Goal: Information Seeking & Learning: Check status

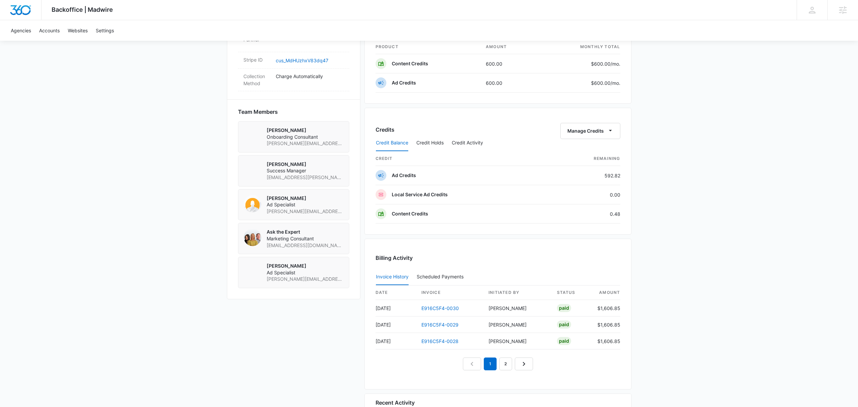
scroll to position [441, 0]
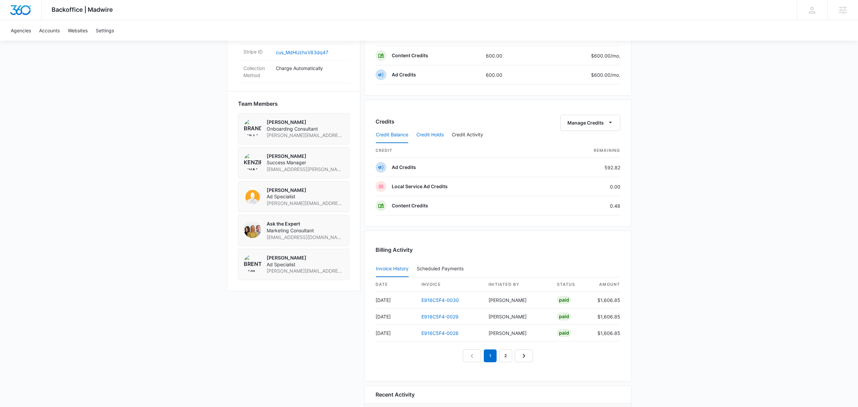
click at [431, 133] on button "Credit Holds" at bounding box center [429, 135] width 27 height 16
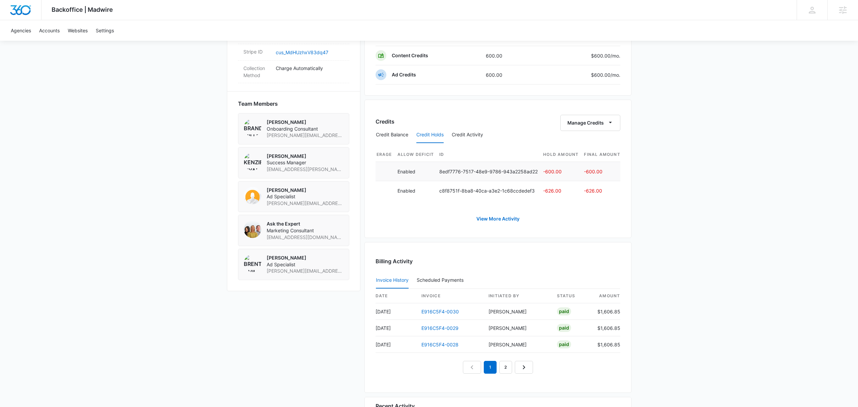
scroll to position [0, 273]
click at [457, 315] on link "E916C5F4-0030" at bounding box center [439, 312] width 37 height 6
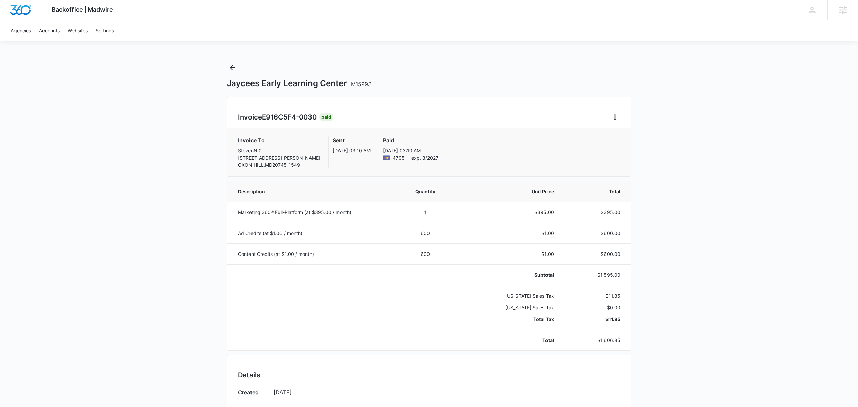
scroll to position [275, 0]
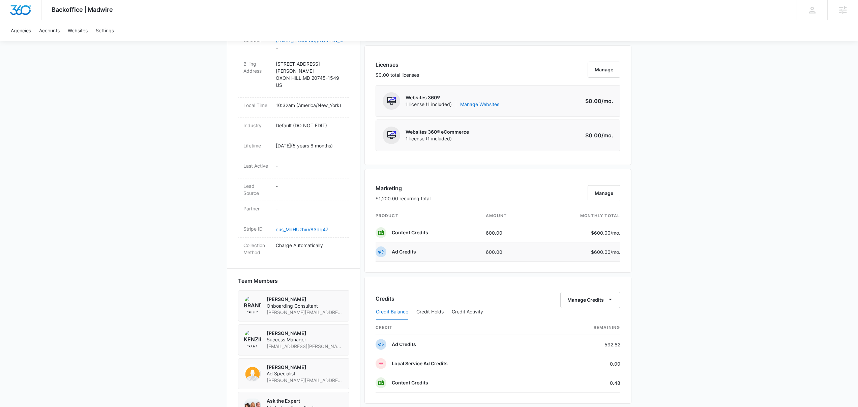
scroll to position [376, 0]
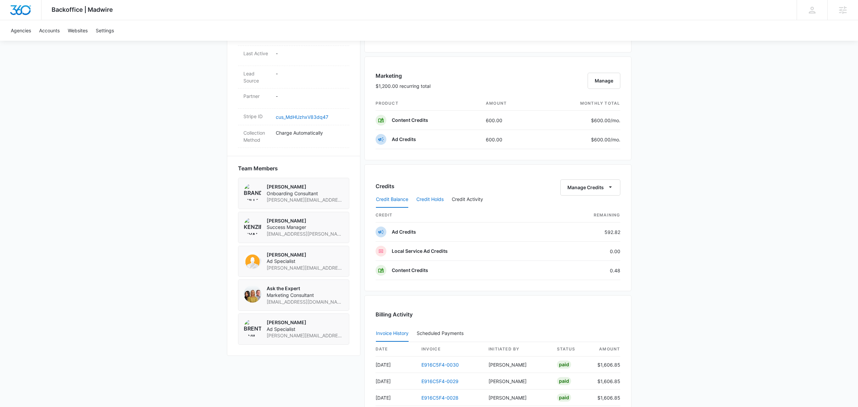
click at [434, 200] on button "Credit Holds" at bounding box center [429, 200] width 27 height 16
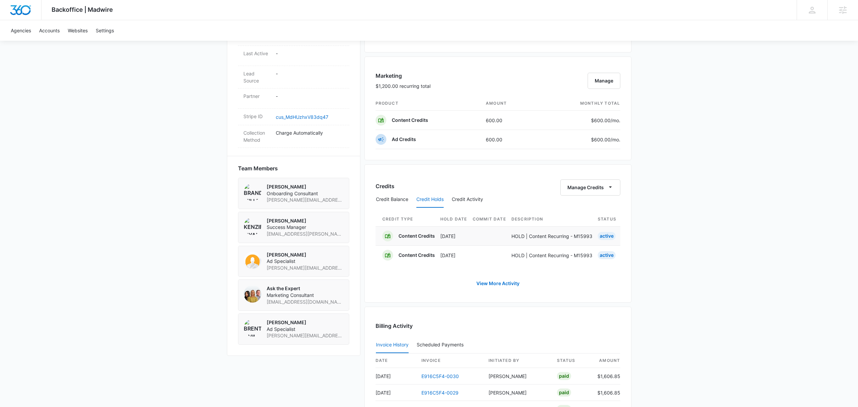
click at [470, 241] on td "[DATE]" at bounding box center [456, 235] width 32 height 19
click at [431, 235] on p "Content Credits" at bounding box center [416, 236] width 36 height 7
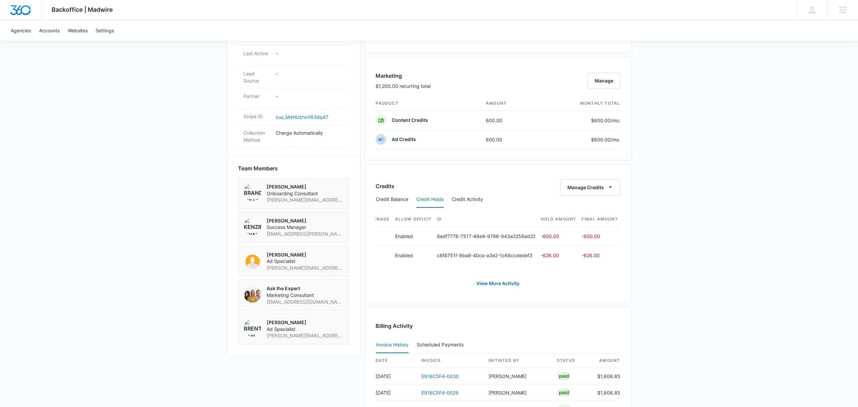
click at [124, 138] on div "Backoffice | Madwire Apps Settings Josh Bacon josh.bacon@madwire.com My Profile…" at bounding box center [429, 110] width 858 height 973
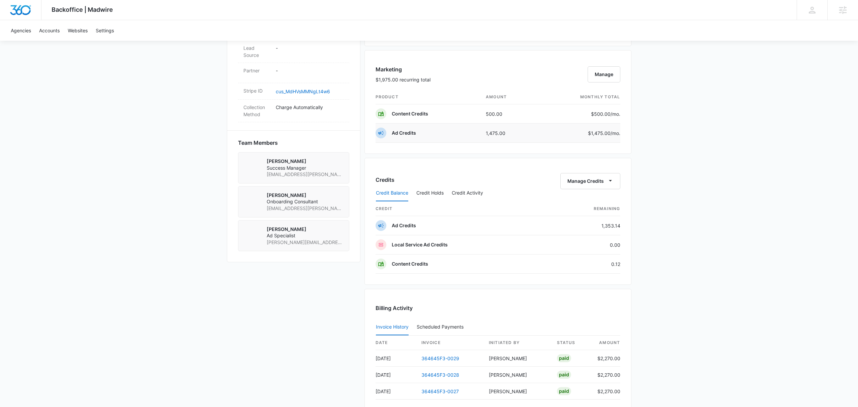
scroll to position [384, 0]
click at [442, 190] on button "Credit Holds" at bounding box center [429, 191] width 27 height 16
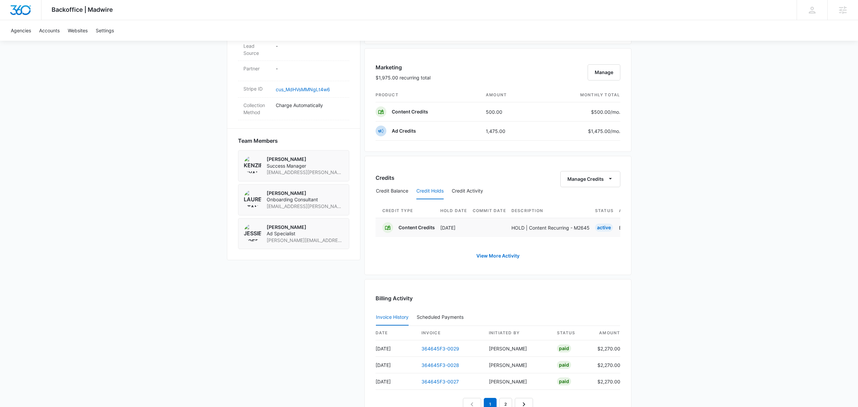
click at [534, 231] on p "HOLD | Content Recurring - M2645" at bounding box center [550, 227] width 78 height 7
click at [508, 228] on p "3218ff6e-8620-48b1-ba6f-e6a21495e3c0" at bounding box center [487, 227] width 96 height 7
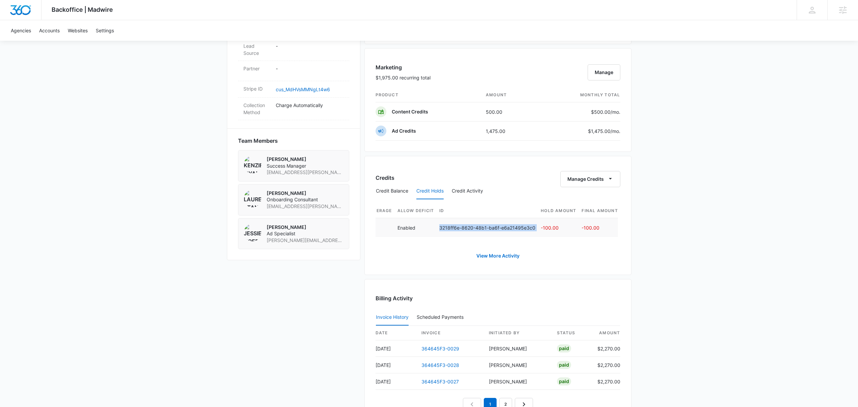
click at [508, 228] on p "3218ff6e-8620-48b1-ba6f-e6a21495e3c0" at bounding box center [487, 227] width 96 height 7
click at [507, 228] on p "3218ff6e-8620-48b1-ba6f-e6a21495e3c0" at bounding box center [487, 227] width 96 height 7
copy p "3218ff6e-8620-48b1-ba6f-e6a21495e3c0"
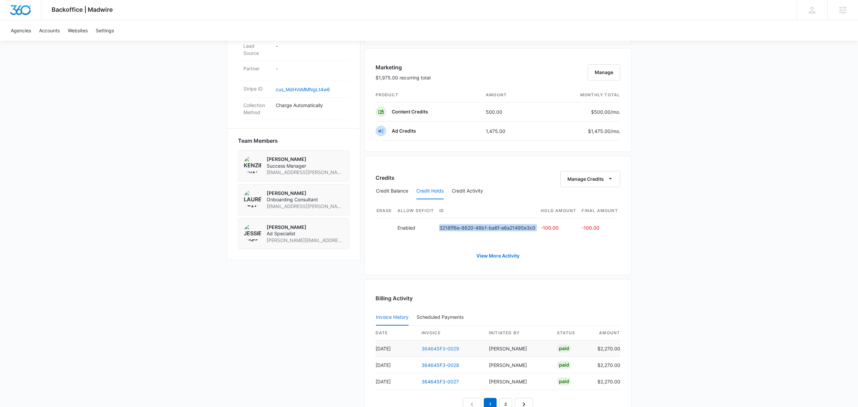
click at [432, 352] on link "364645F3-0029" at bounding box center [440, 349] width 38 height 6
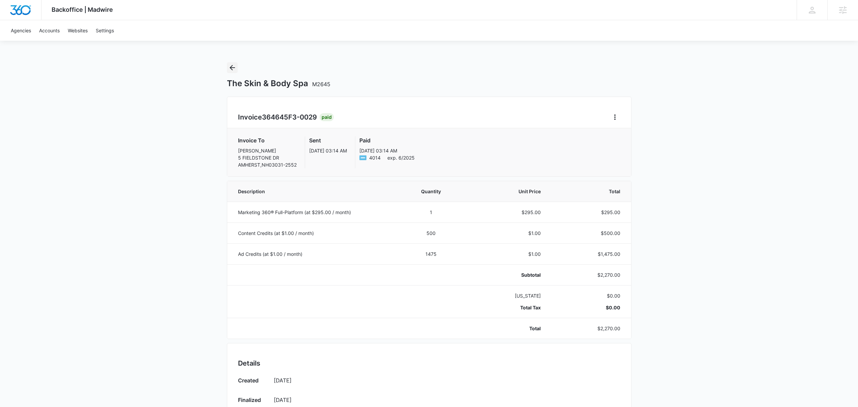
click at [233, 70] on icon "Back" at bounding box center [232, 68] width 8 height 8
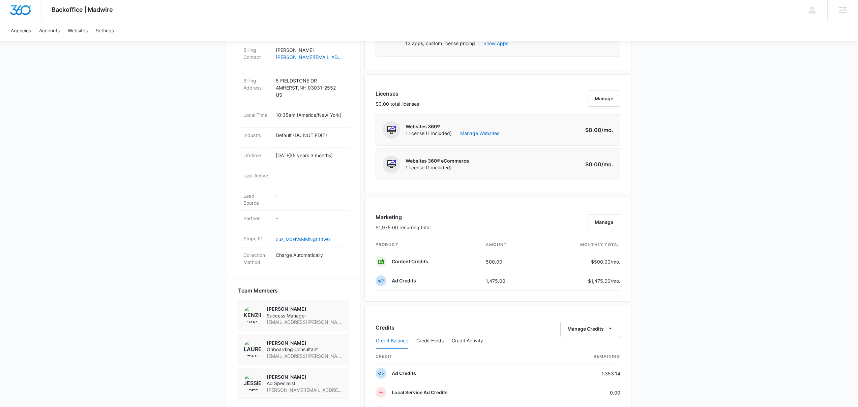
scroll to position [379, 0]
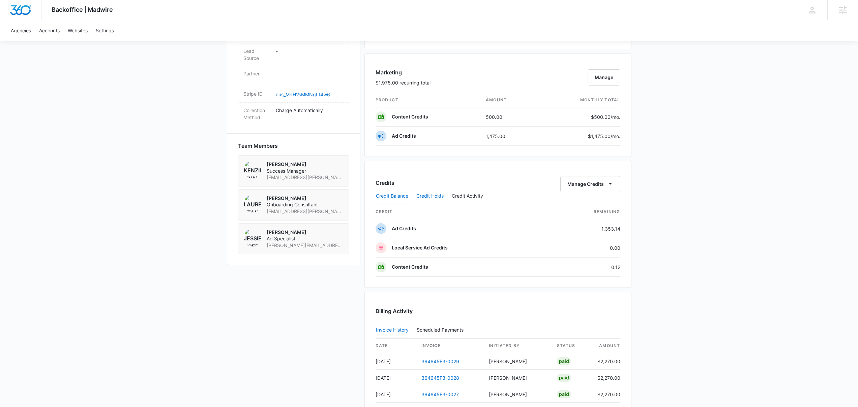
click at [436, 198] on button "Credit Holds" at bounding box center [429, 196] width 27 height 16
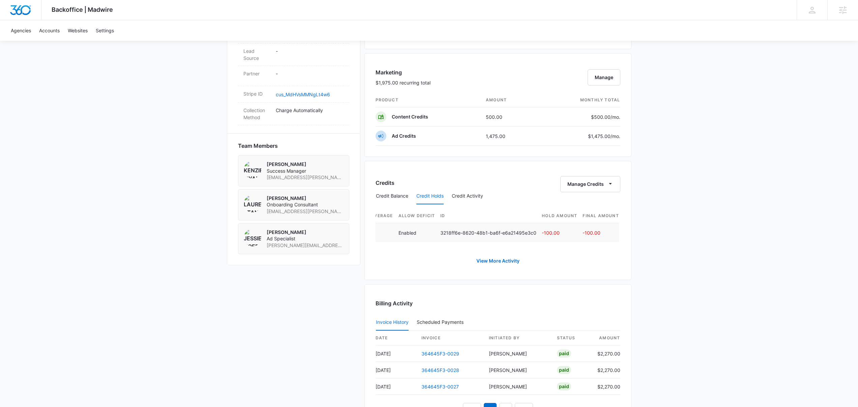
scroll to position [0, 268]
click at [524, 235] on p "3218ff6e-8620-48b1-ba6f-e6a21495e3c0" at bounding box center [487, 233] width 96 height 7
copy p "3218ff6e-8620-48b1-ba6f-e6a21495e3c0"
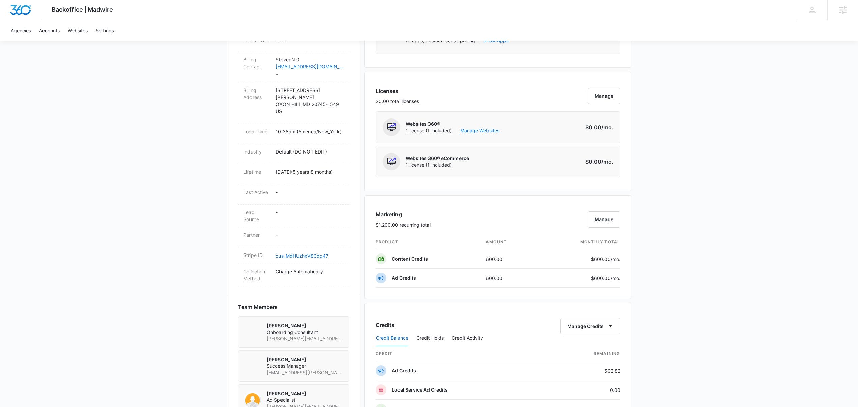
scroll to position [281, 0]
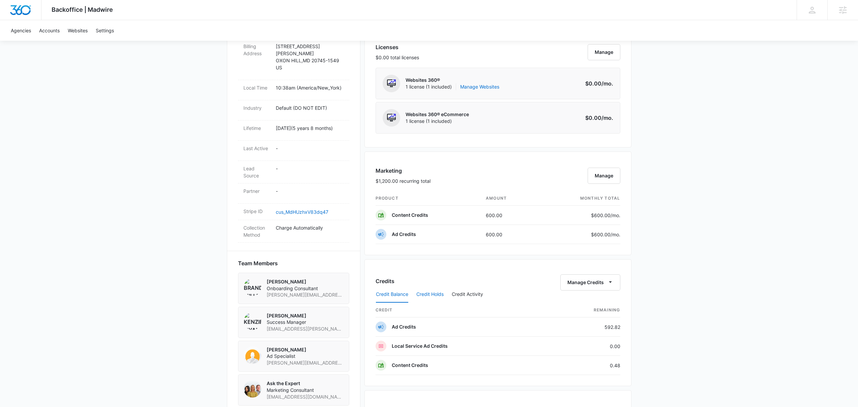
click at [438, 296] on button "Credit Holds" at bounding box center [429, 295] width 27 height 16
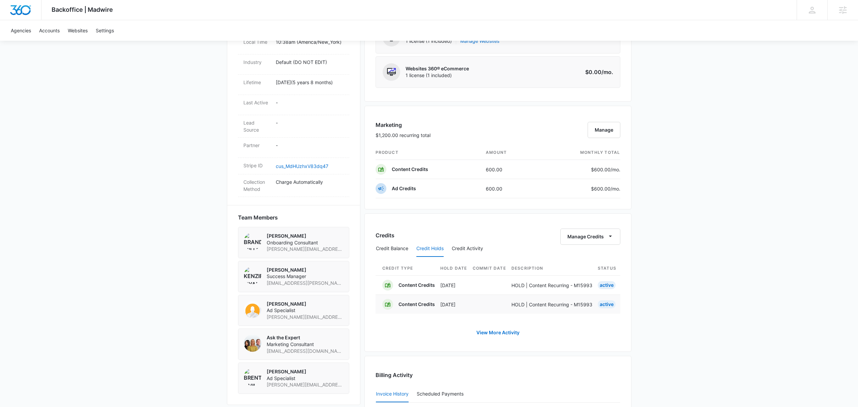
scroll to position [393, 0]
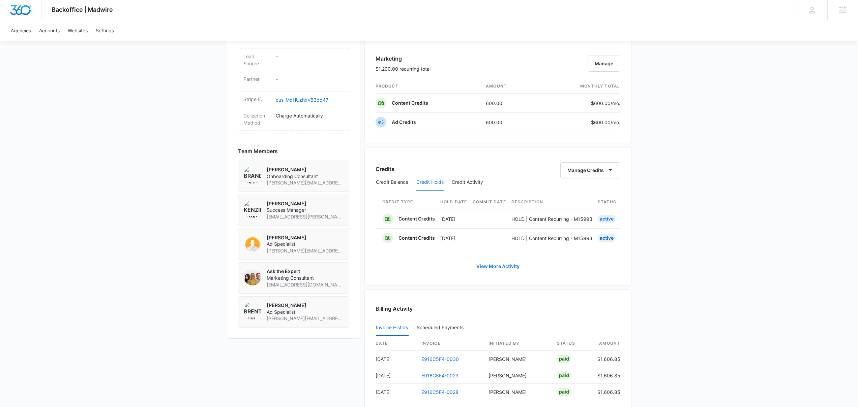
click at [499, 270] on link "View More Activity" at bounding box center [498, 267] width 57 height 16
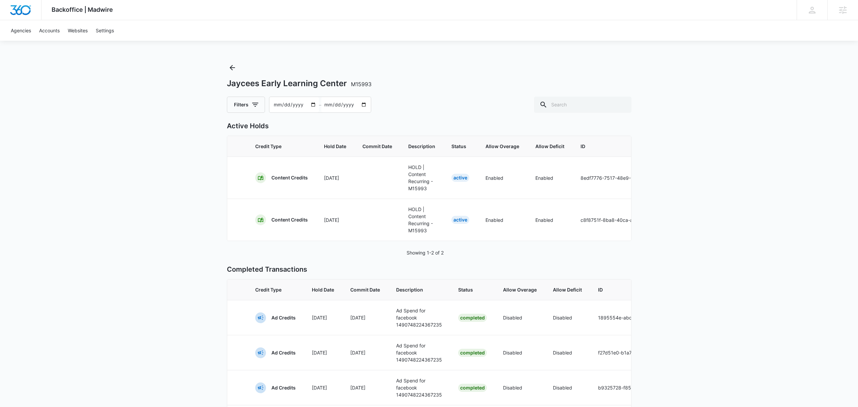
click at [170, 170] on div "Backoffice | Madwire Apps Settings Josh Bacon josh.bacon@madwire.com My Profile…" at bounding box center [429, 344] width 858 height 688
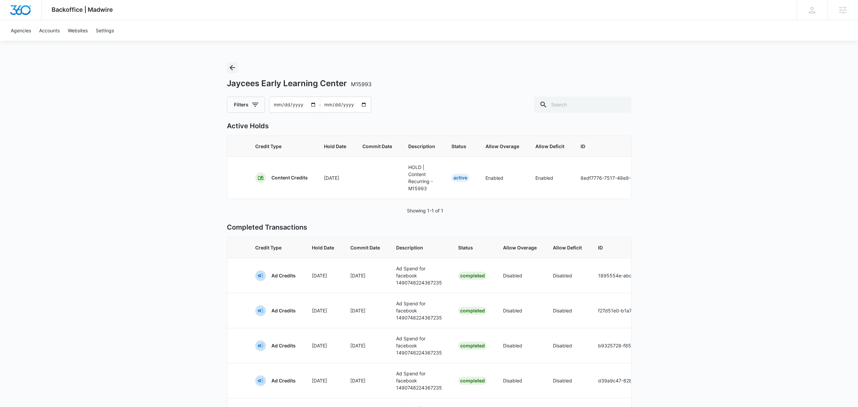
click at [231, 70] on icon "Back" at bounding box center [232, 68] width 8 height 8
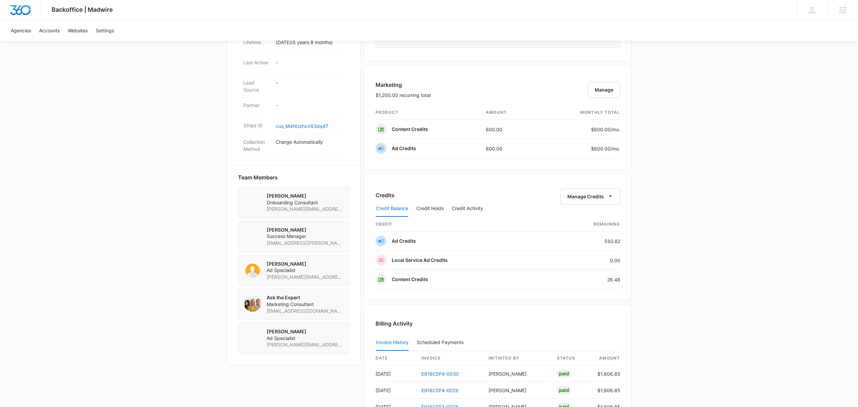
scroll to position [377, 0]
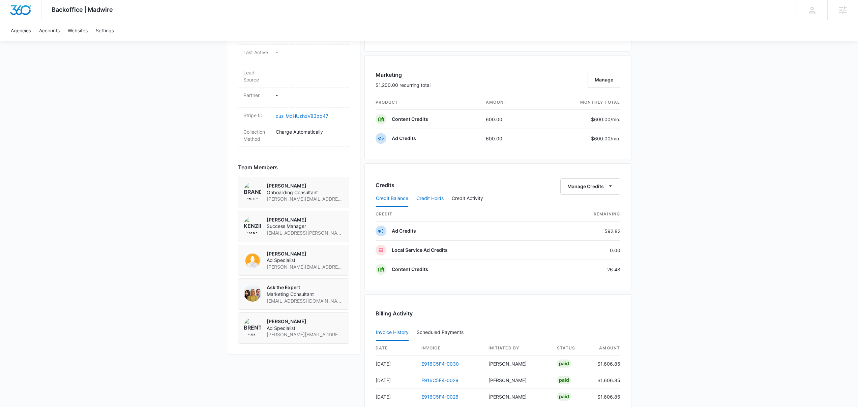
click at [437, 201] on button "Credit Holds" at bounding box center [429, 199] width 27 height 16
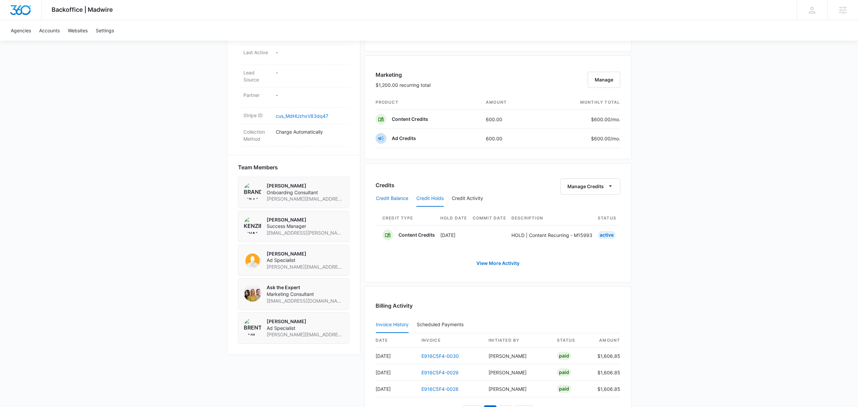
drag, startPoint x: 390, startPoint y: 199, endPoint x: 408, endPoint y: 196, distance: 18.4
click at [391, 199] on button "Credit Balance" at bounding box center [392, 199] width 32 height 16
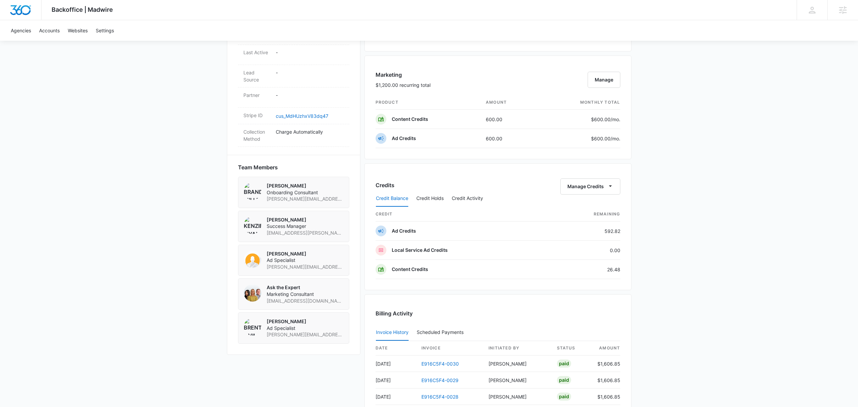
click at [496, 183] on div "Credits Manage Credits" at bounding box center [497, 187] width 245 height 16
click at [495, 183] on div "Credits Manage Credits" at bounding box center [497, 187] width 245 height 16
drag, startPoint x: 524, startPoint y: 177, endPoint x: 458, endPoint y: 192, distance: 68.3
click at [524, 177] on div "Credits Manage Credits Credit Balance Credit Holds Credit Activity credit Remai…" at bounding box center [497, 226] width 267 height 127
click at [436, 201] on button "Credit Holds" at bounding box center [429, 199] width 27 height 16
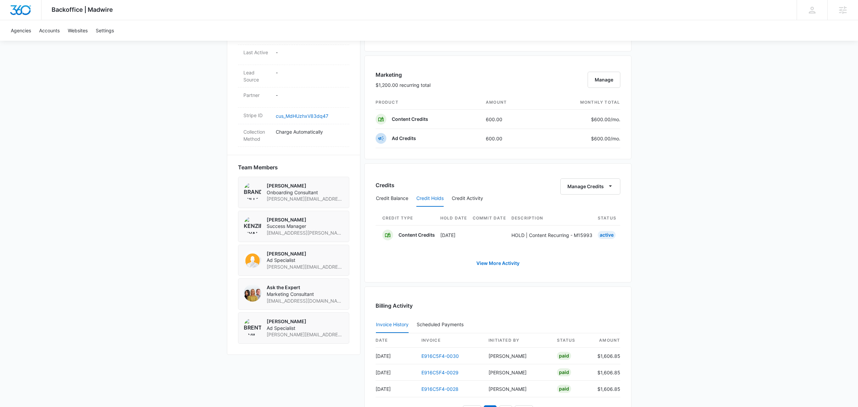
click at [477, 183] on div "Credits Manage Credits" at bounding box center [497, 187] width 245 height 16
drag, startPoint x: 533, startPoint y: 236, endPoint x: 436, endPoint y: 235, distance: 96.4
click at [437, 235] on p "8edf7776-7517-48e9-9786-943a2258ad22" at bounding box center [486, 235] width 98 height 7
copy p "8edf7776-7517-48e9-9786-943a2258ad22"
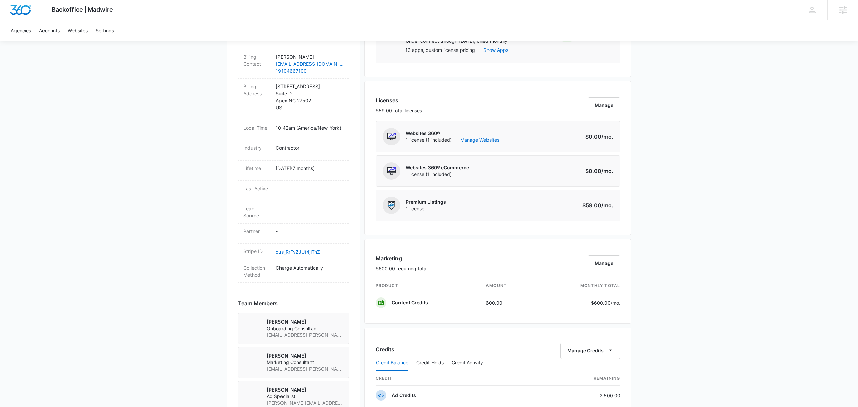
scroll to position [463, 0]
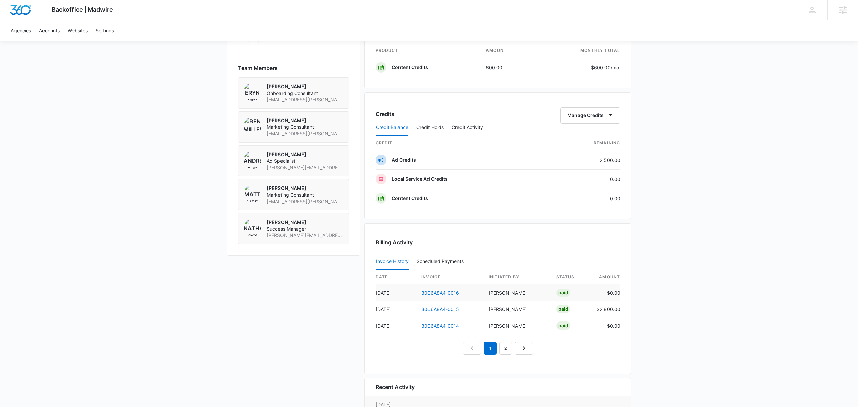
click at [434, 296] on td "3006A8A4-0016" at bounding box center [449, 293] width 67 height 17
click at [437, 294] on link "3006A8A4-0016" at bounding box center [440, 293] width 38 height 6
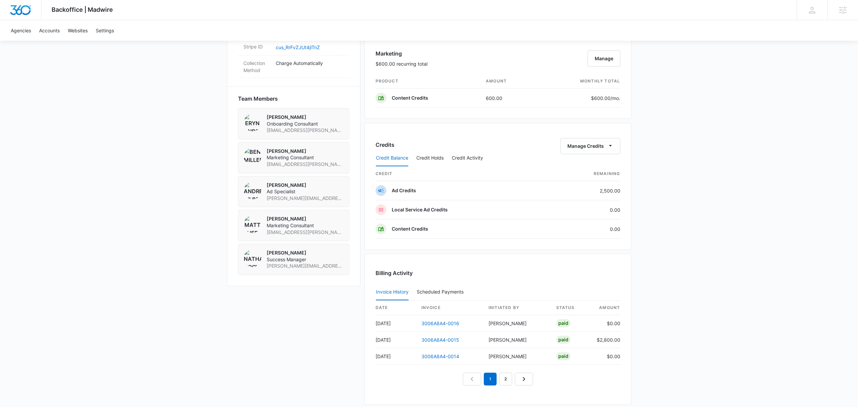
scroll to position [560, 0]
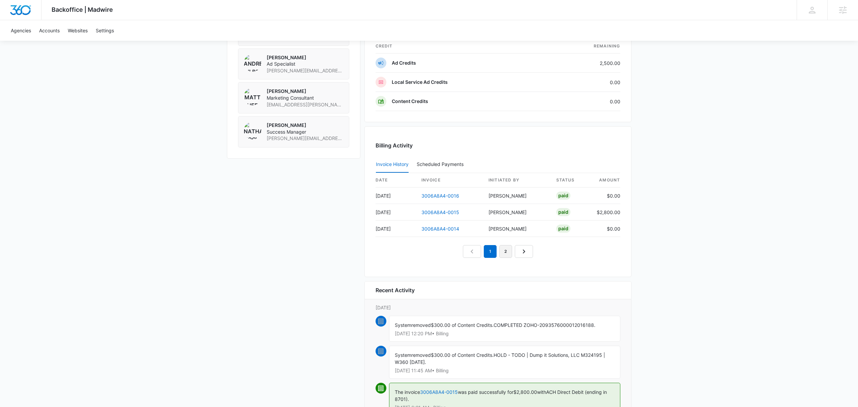
click at [504, 253] on link "2" at bounding box center [505, 251] width 13 height 13
click at [480, 251] on link "1" at bounding box center [482, 251] width 13 height 13
click at [440, 213] on link "3006A8A4-0015" at bounding box center [440, 213] width 38 height 6
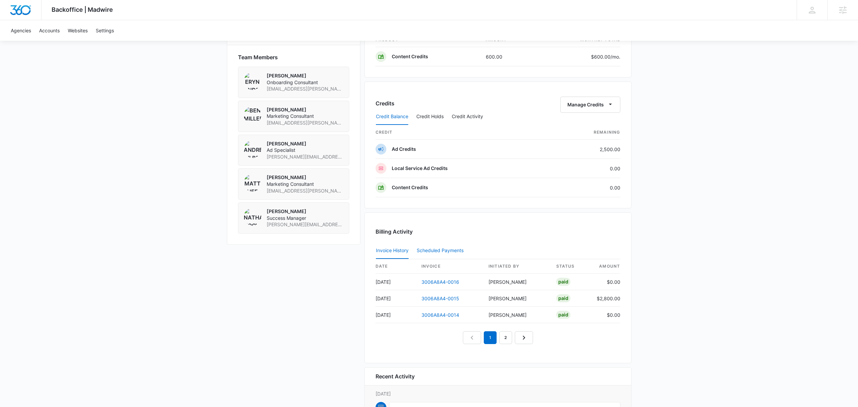
scroll to position [482, 0]
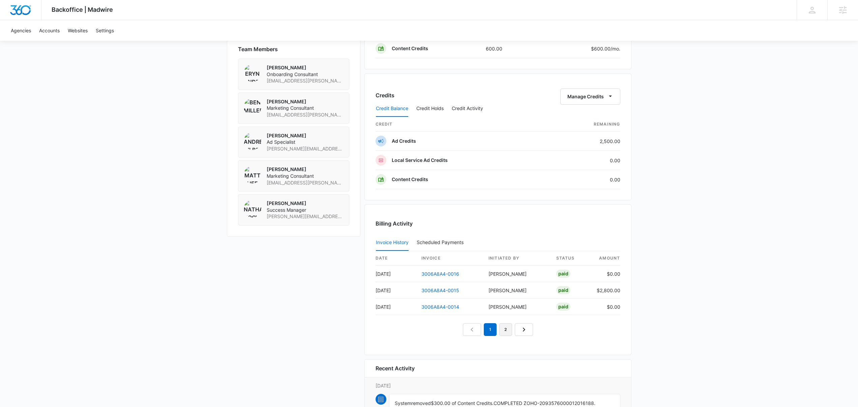
click at [505, 331] on link "2" at bounding box center [505, 330] width 13 height 13
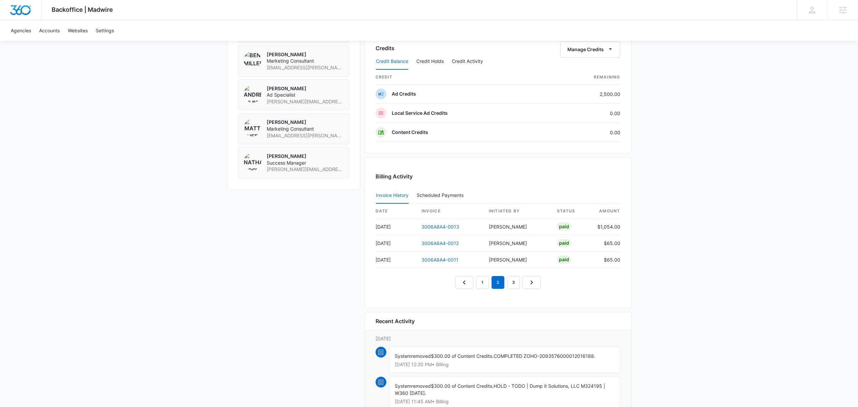
scroll to position [613, 0]
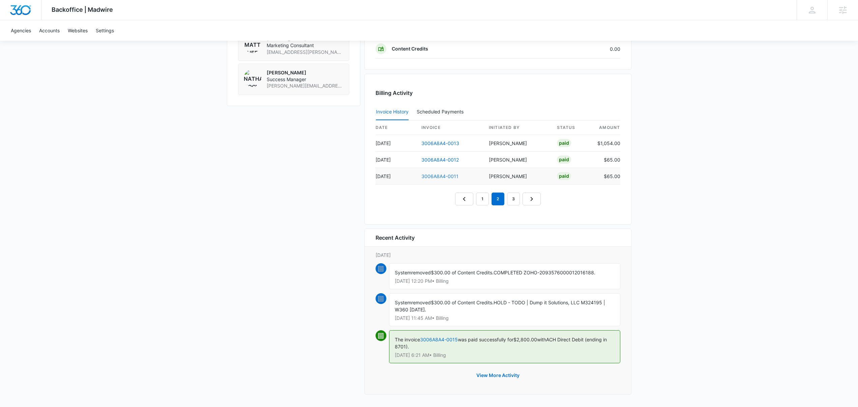
click at [438, 175] on link "3006A8A4-0011" at bounding box center [439, 177] width 37 height 6
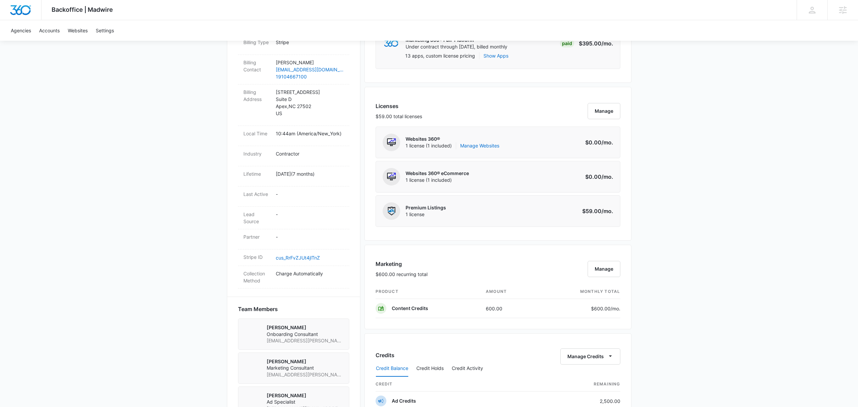
scroll to position [448, 0]
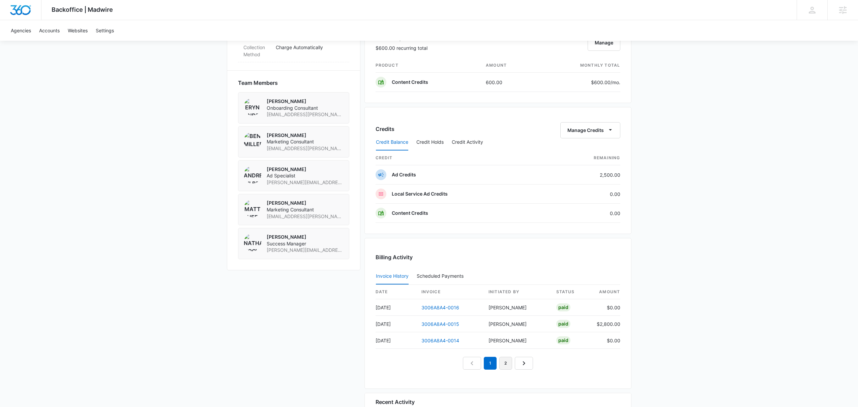
click at [504, 364] on link "2" at bounding box center [505, 363] width 13 height 13
click at [437, 307] on link "3006A8A4-0013" at bounding box center [440, 308] width 38 height 6
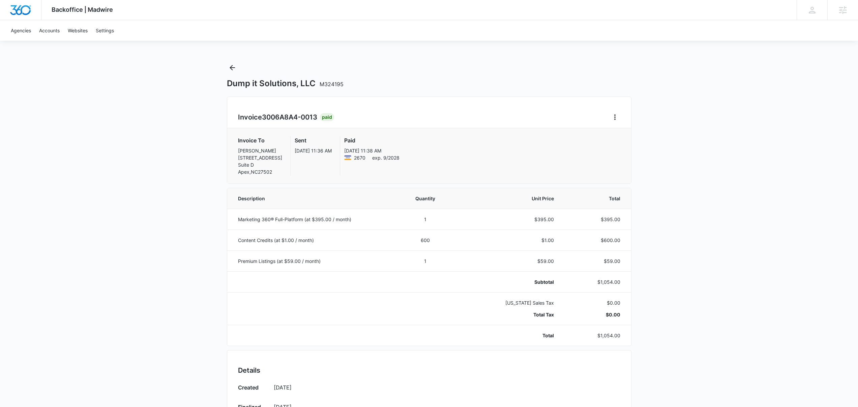
click at [324, 81] on span "M324195" at bounding box center [332, 84] width 24 height 7
click at [323, 80] on h1 "Dump it Solutions, LLC M324195" at bounding box center [285, 84] width 117 height 10
click at [324, 81] on span "M324195" at bounding box center [332, 84] width 24 height 7
click at [323, 81] on span "M324195" at bounding box center [332, 84] width 24 height 7
click at [326, 81] on span "M324195" at bounding box center [332, 84] width 24 height 7
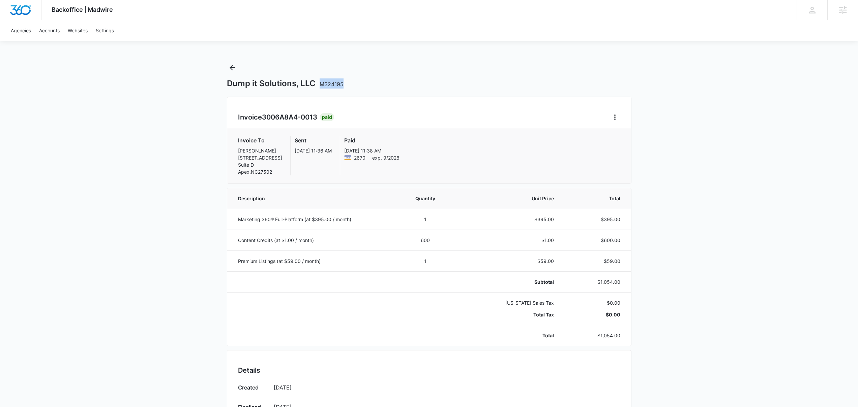
drag, startPoint x: 319, startPoint y: 83, endPoint x: 343, endPoint y: 82, distance: 24.6
click at [343, 82] on div "Dump it Solutions, LLC M324195" at bounding box center [429, 84] width 404 height 10
copy span "M324195"
click at [234, 64] on icon "Back" at bounding box center [232, 68] width 8 height 8
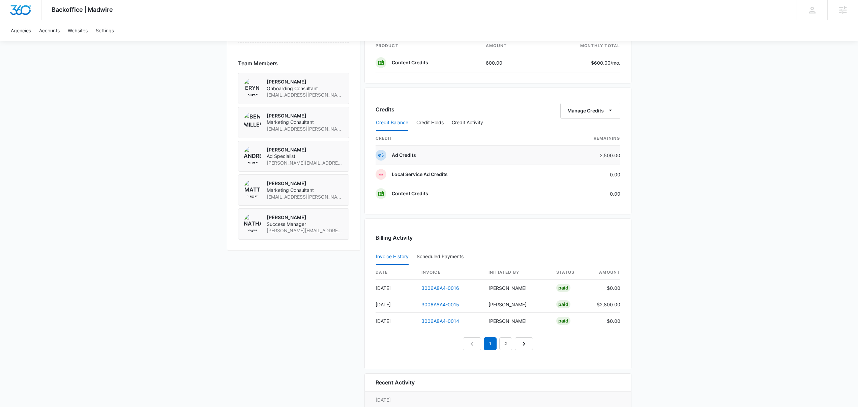
scroll to position [469, 0]
click at [441, 304] on link "3006A8A4-0015" at bounding box center [440, 304] width 38 height 6
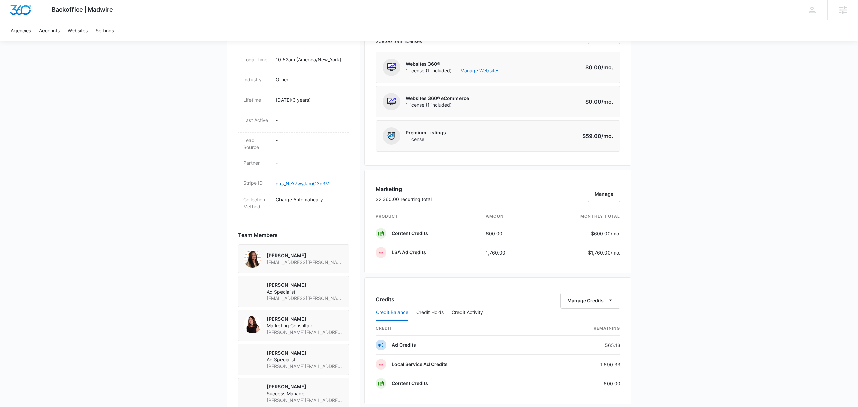
scroll to position [457, 0]
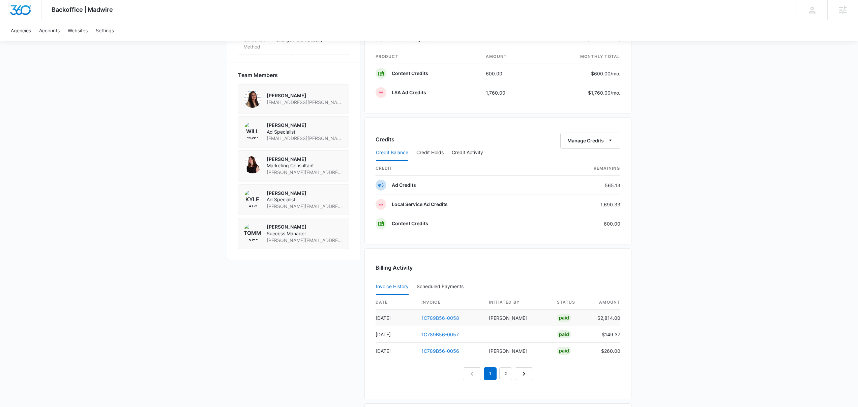
click at [437, 316] on link "1C789B56-0058" at bounding box center [440, 318] width 38 height 6
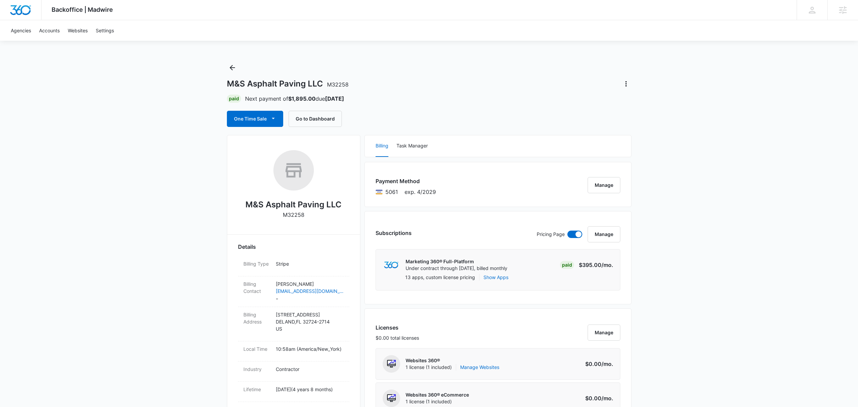
click at [336, 82] on span "M32258" at bounding box center [338, 84] width 22 height 7
click at [352, 82] on div "M&S Asphalt Paving LLC M32258" at bounding box center [429, 84] width 404 height 11
drag, startPoint x: 351, startPoint y: 83, endPoint x: 326, endPoint y: 83, distance: 24.3
click at [326, 83] on div "M&S Asphalt Paving LLC M32258" at bounding box center [429, 84] width 404 height 11
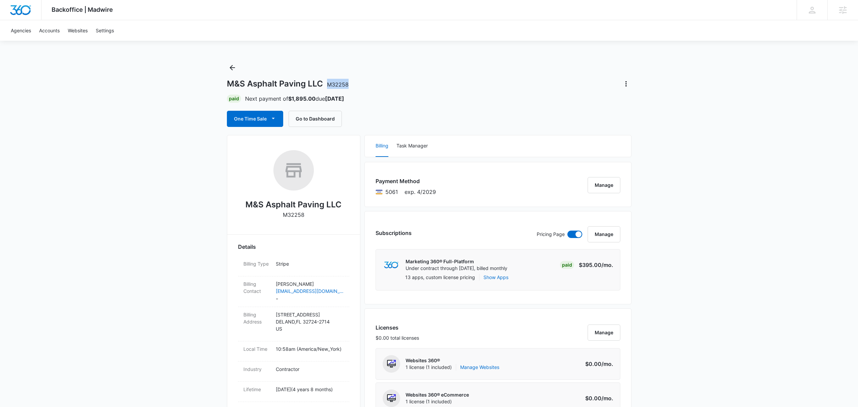
copy span "M32258"
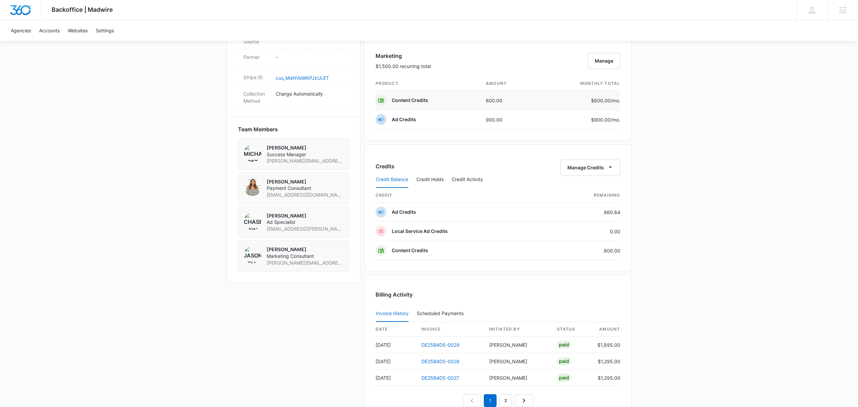
scroll to position [524, 0]
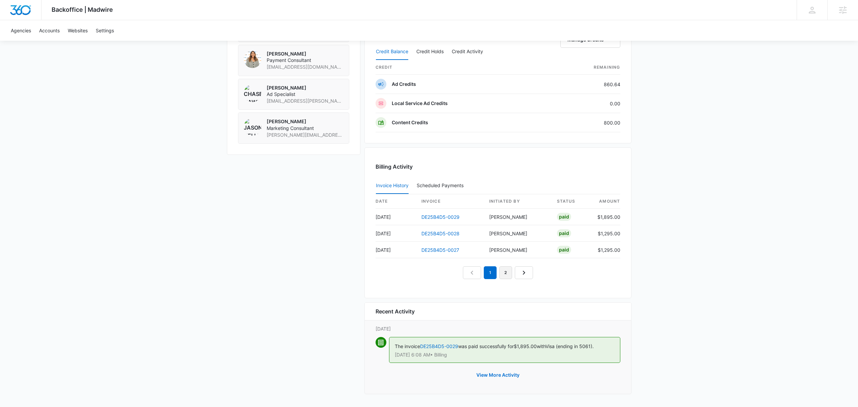
click at [507, 274] on link "2" at bounding box center [505, 273] width 13 height 13
click at [483, 274] on link "1" at bounding box center [482, 273] width 13 height 13
click at [444, 216] on link "DE25B4D5-0029" at bounding box center [440, 217] width 38 height 6
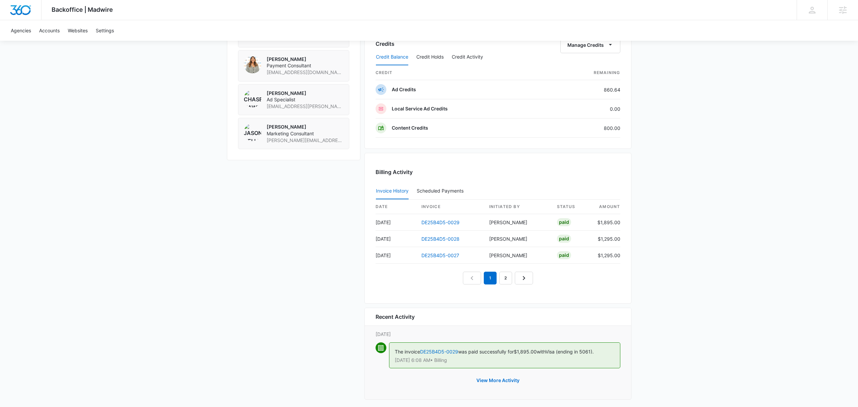
scroll to position [524, 0]
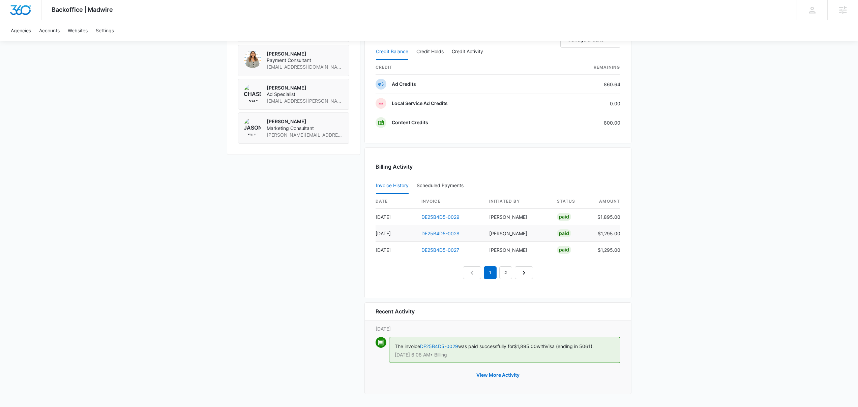
click at [448, 235] on link "DE25B4D5-0028" at bounding box center [440, 234] width 38 height 6
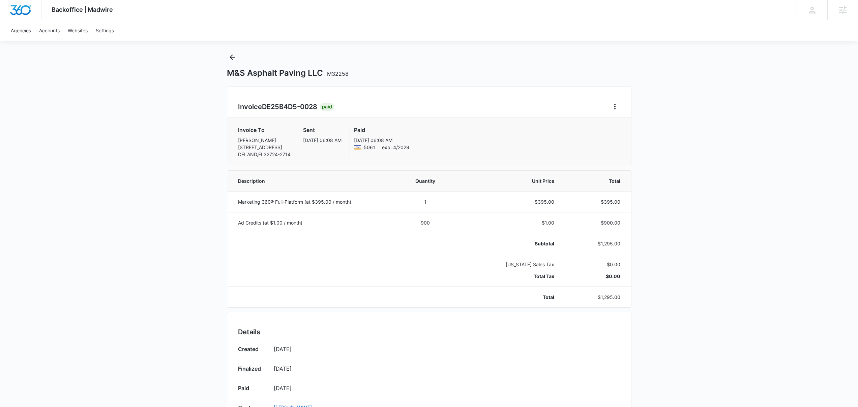
scroll to position [55, 0]
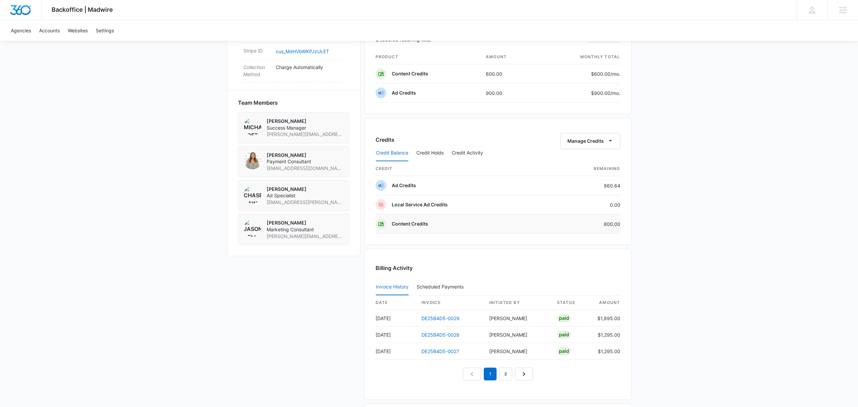
scroll to position [524, 0]
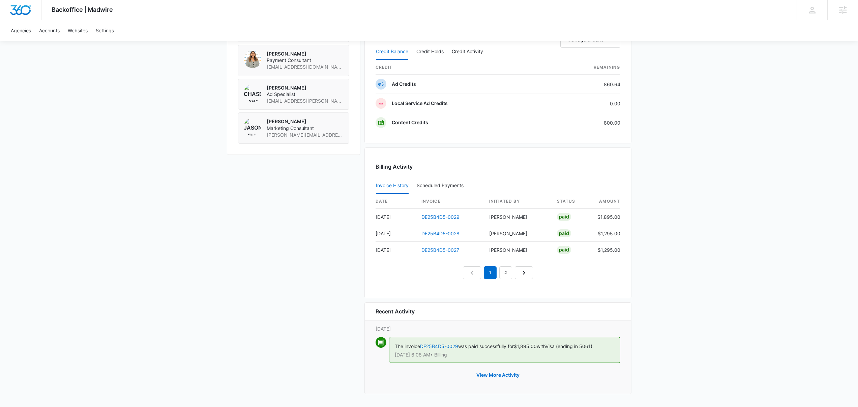
click at [440, 251] on link "DE25B4D5-0027" at bounding box center [440, 250] width 38 height 6
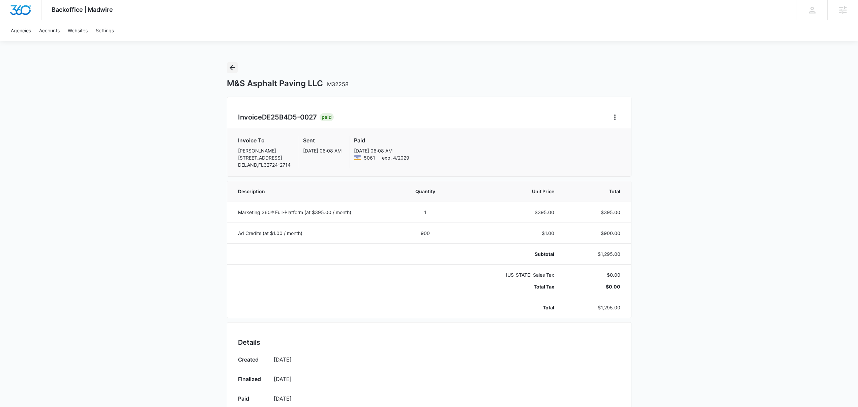
click at [232, 68] on icon "Back" at bounding box center [232, 68] width 8 height 8
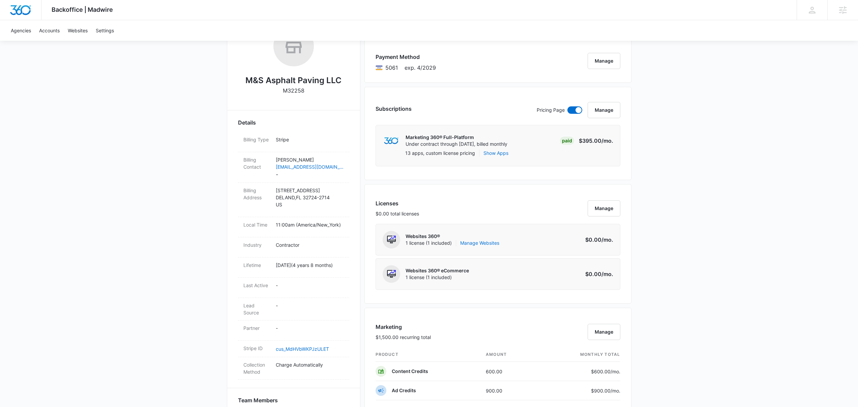
scroll to position [266, 0]
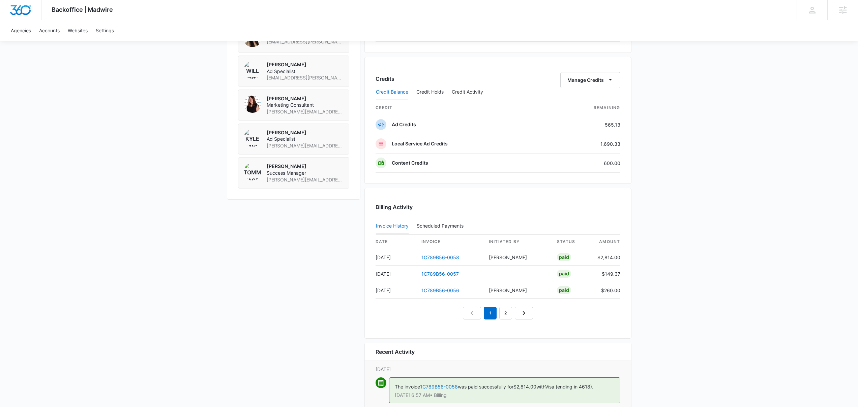
scroll to position [530, 0]
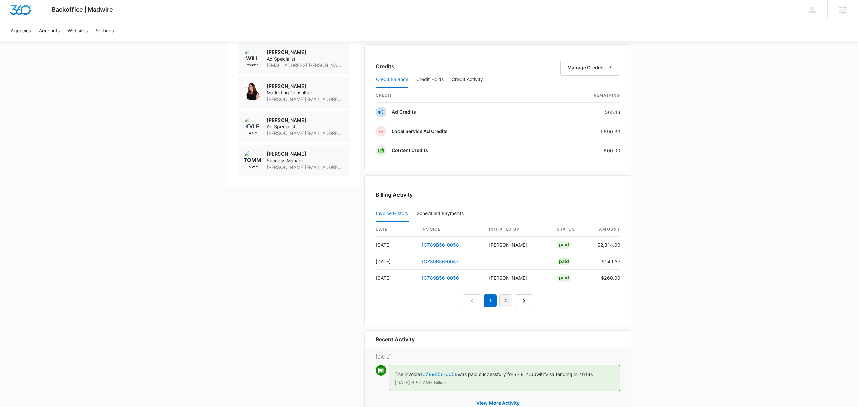
click at [506, 301] on link "2" at bounding box center [505, 301] width 13 height 13
click at [436, 247] on link "1C789B56-0055" at bounding box center [440, 245] width 38 height 6
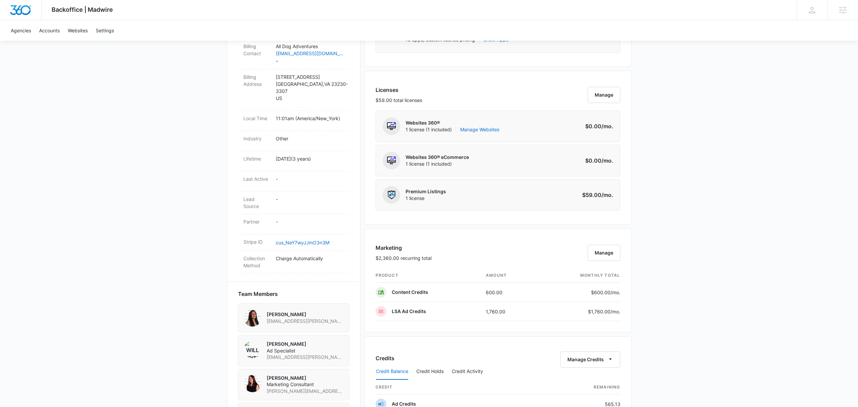
scroll to position [477, 0]
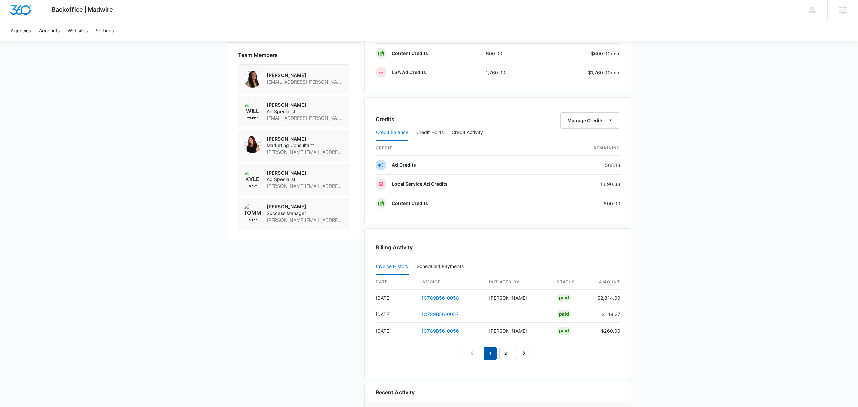
click at [492, 358] on em "1" at bounding box center [490, 353] width 13 height 13
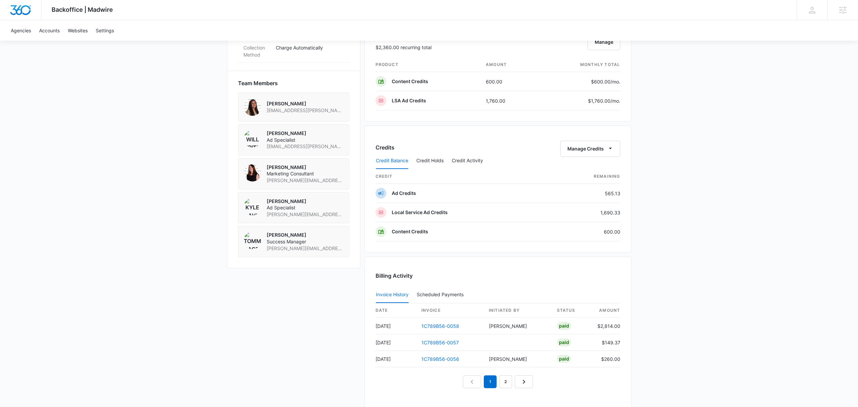
scroll to position [527, 0]
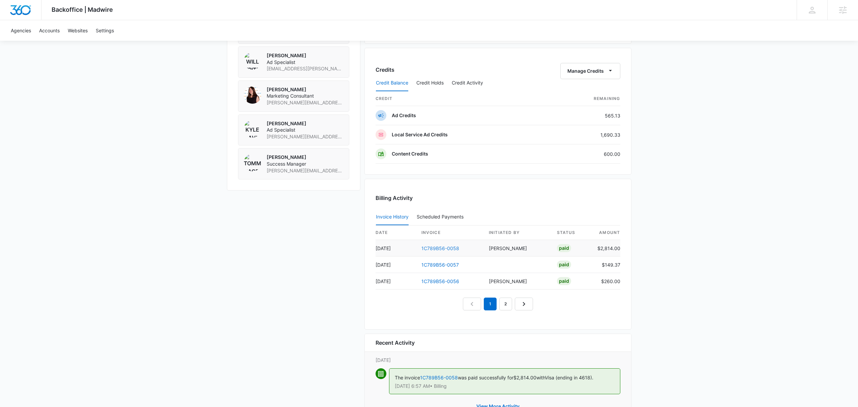
click at [423, 249] on link "1C789B56-0058" at bounding box center [440, 249] width 38 height 6
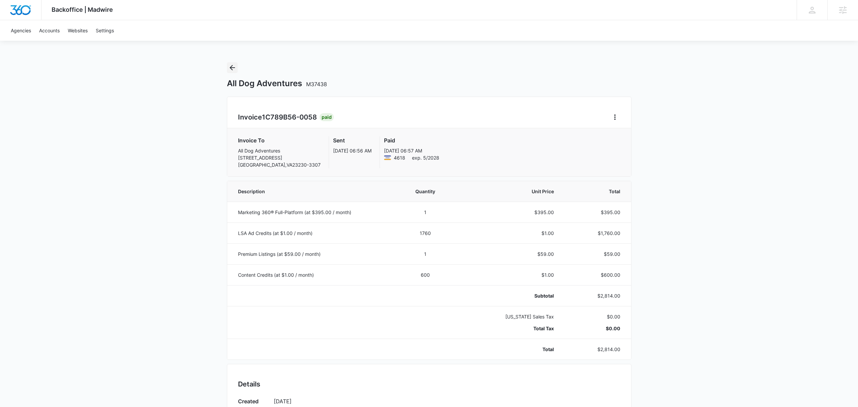
click at [231, 67] on icon "Back" at bounding box center [232, 67] width 5 height 5
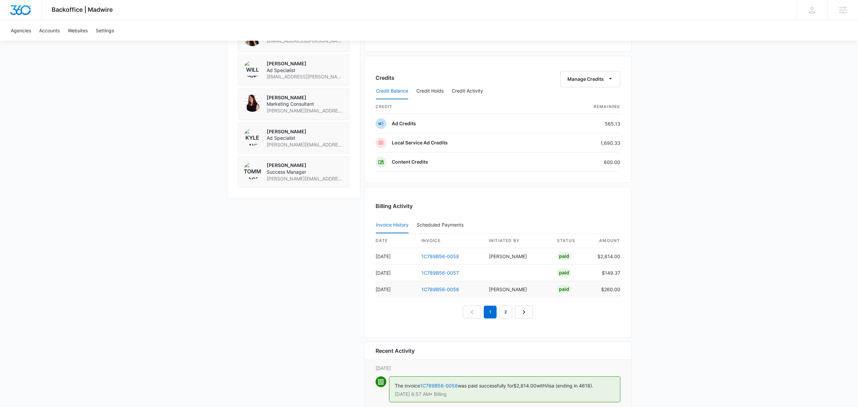
scroll to position [527, 0]
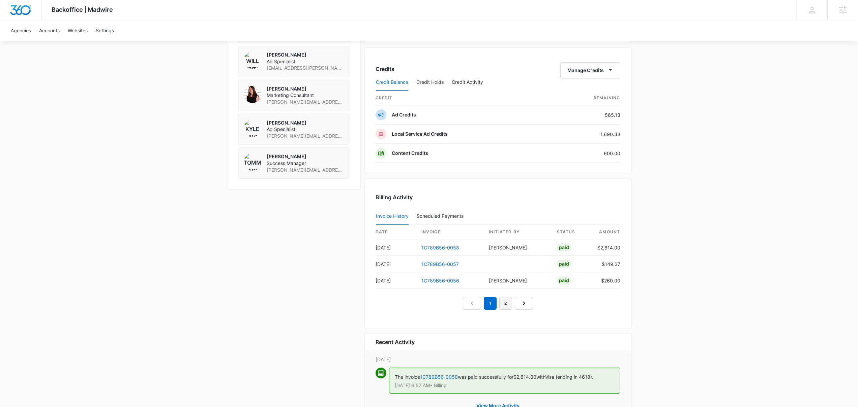
click at [508, 303] on link "2" at bounding box center [505, 303] width 13 height 13
click at [482, 299] on link "1" at bounding box center [482, 303] width 13 height 13
click at [441, 250] on link "1C789B56-0058" at bounding box center [440, 248] width 38 height 6
